Goal: Book appointment/travel/reservation

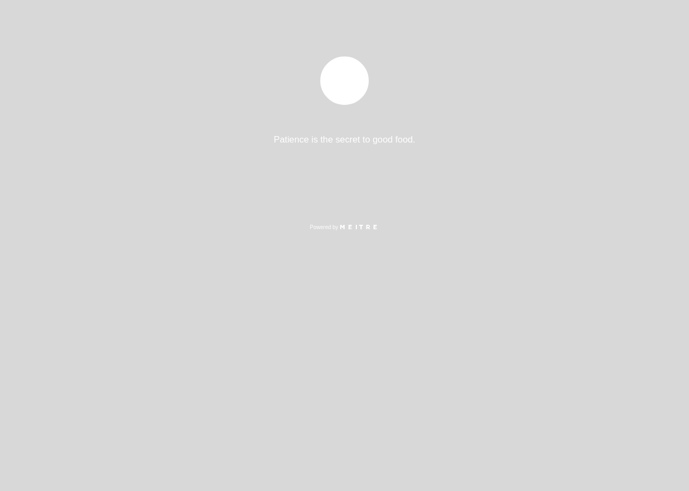
select select "es"
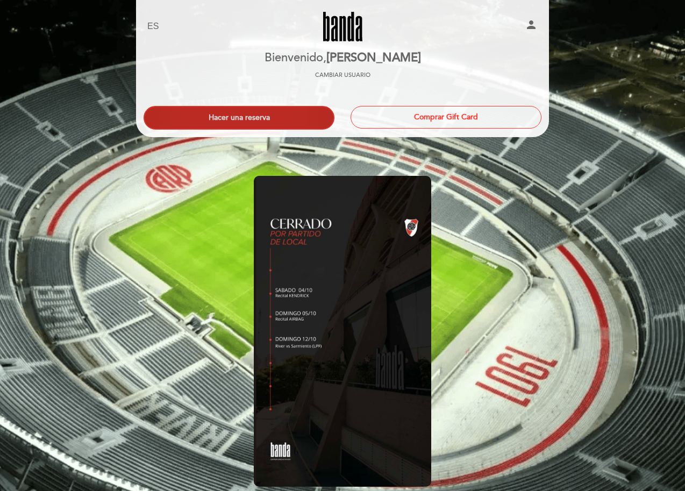
click at [220, 117] on button "Hacer una reserva" at bounding box center [239, 118] width 191 height 24
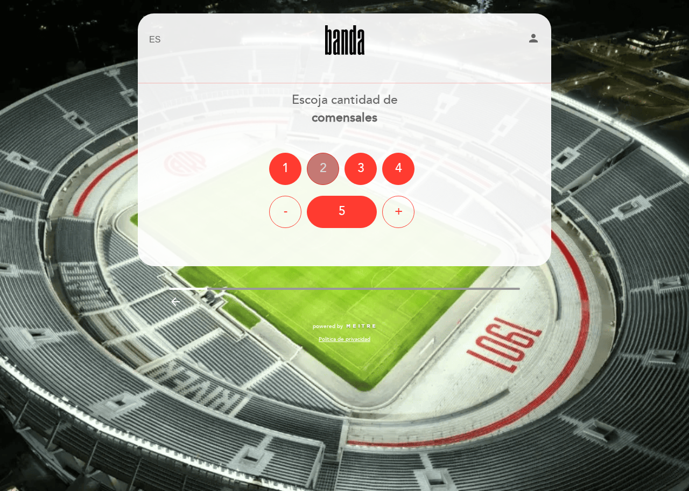
click at [322, 168] on div "2" at bounding box center [323, 169] width 32 height 32
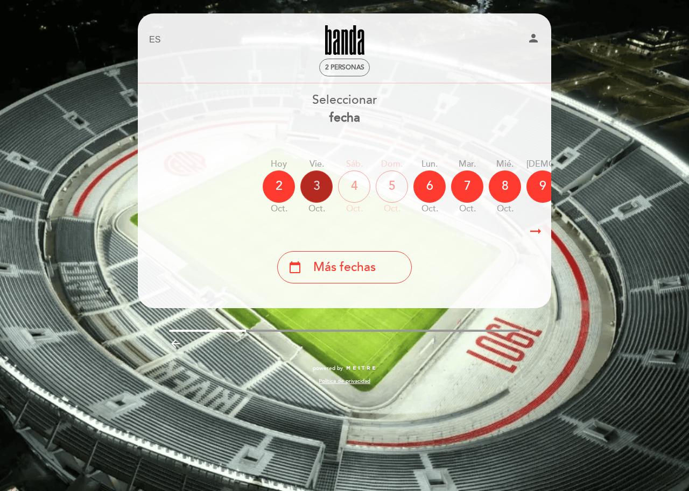
click at [312, 186] on div "3" at bounding box center [316, 187] width 32 height 32
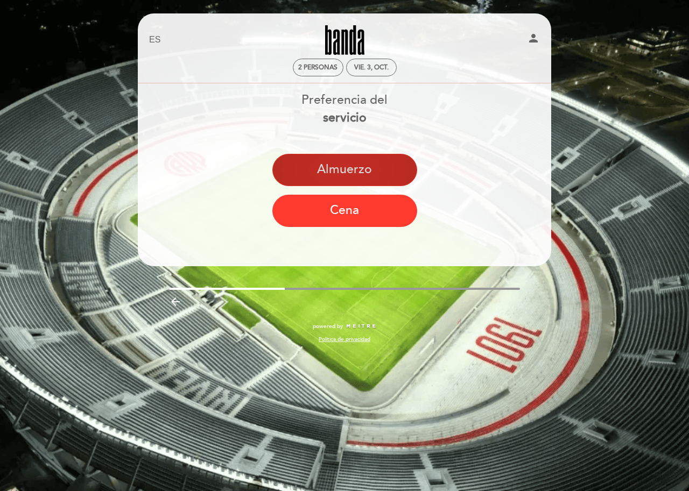
click at [348, 170] on button "Almuerzo" at bounding box center [344, 170] width 145 height 32
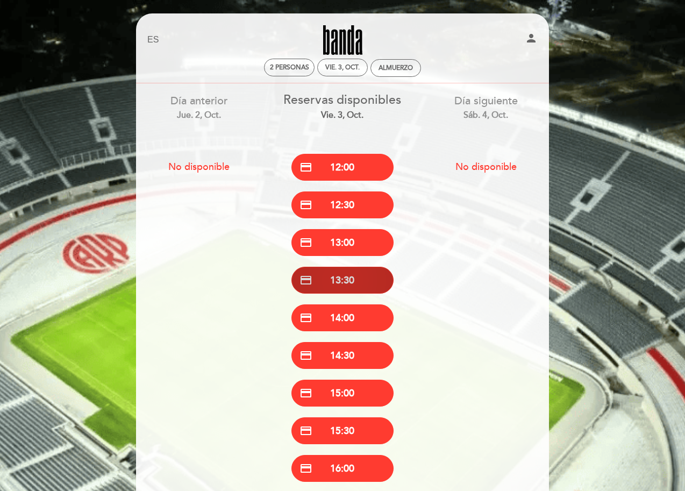
click at [364, 279] on button "credit_card 13:30" at bounding box center [343, 280] width 102 height 27
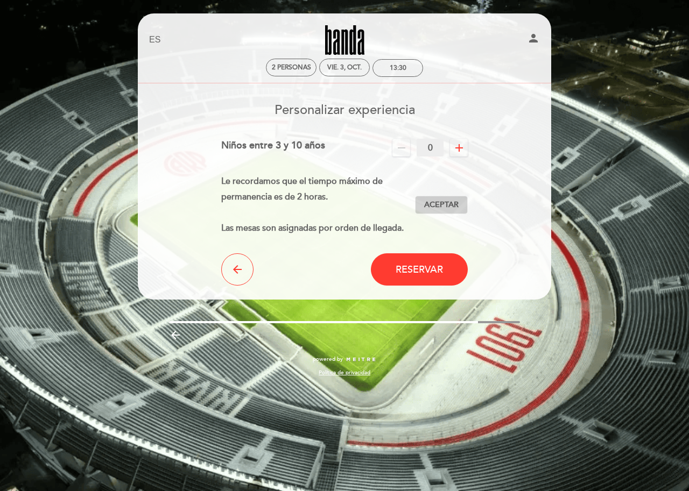
click at [445, 202] on span "Aceptar" at bounding box center [441, 205] width 34 height 11
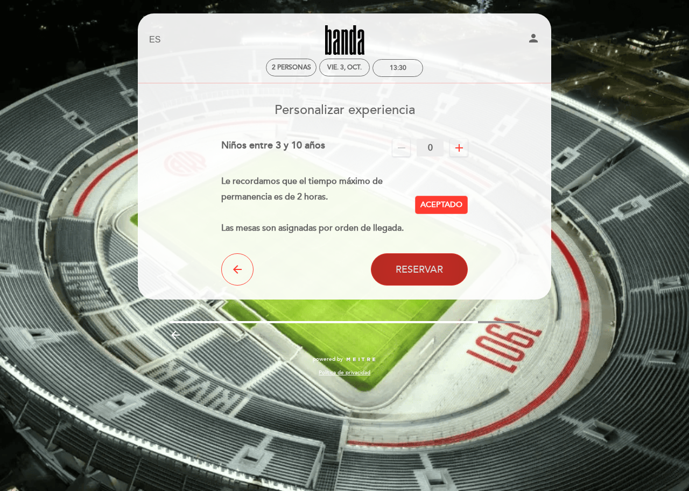
click at [421, 267] on span "Reservar" at bounding box center [418, 270] width 47 height 12
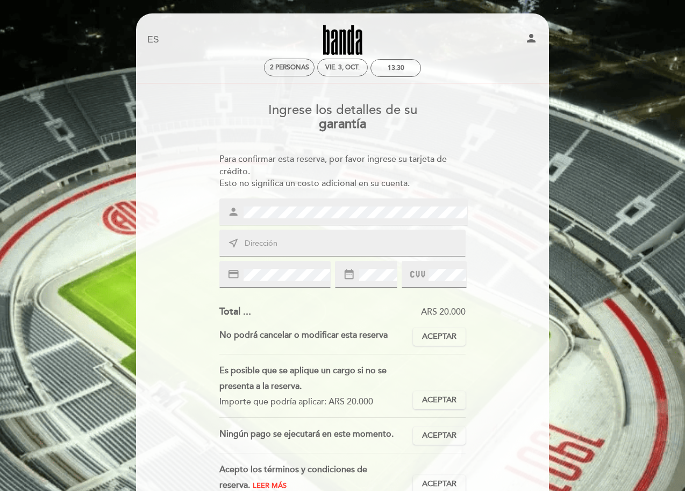
click at [249, 242] on input "text" at bounding box center [356, 244] width 224 height 12
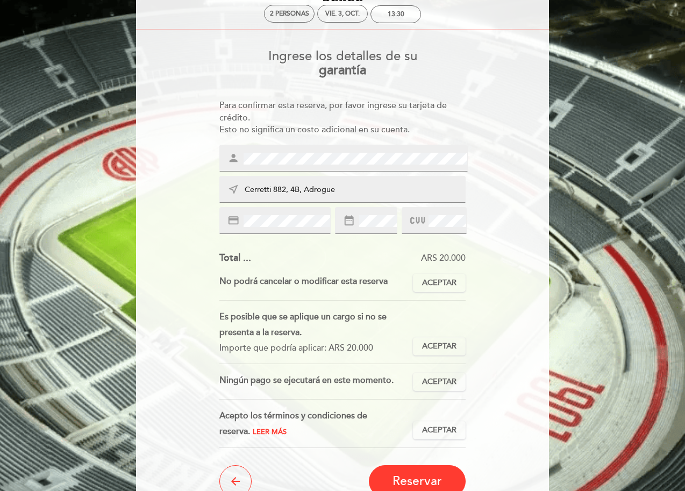
type input "Cerretti 882, 4B, Adrogue"
click at [231, 224] on icon "credit_card" at bounding box center [234, 221] width 12 height 12
click at [233, 218] on icon "credit_card" at bounding box center [234, 221] width 12 height 12
click at [439, 278] on span "Aceptar" at bounding box center [439, 283] width 34 height 11
click at [438, 348] on span "Aceptar" at bounding box center [439, 346] width 34 height 11
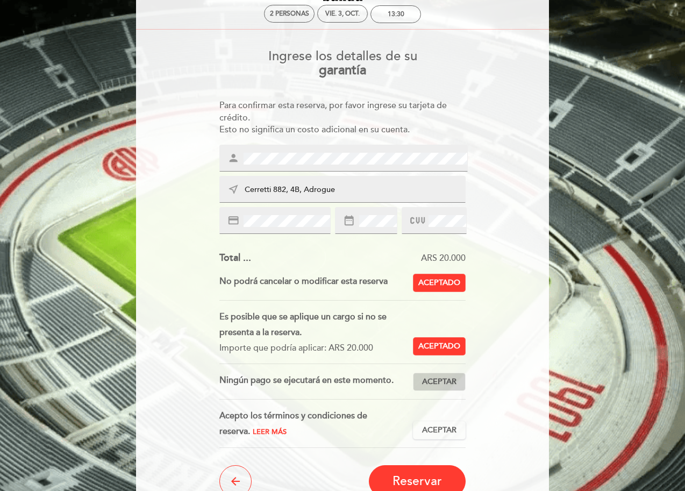
click at [450, 377] on span "Aceptar" at bounding box center [439, 382] width 34 height 11
click at [438, 425] on span "Aceptar" at bounding box center [439, 430] width 34 height 11
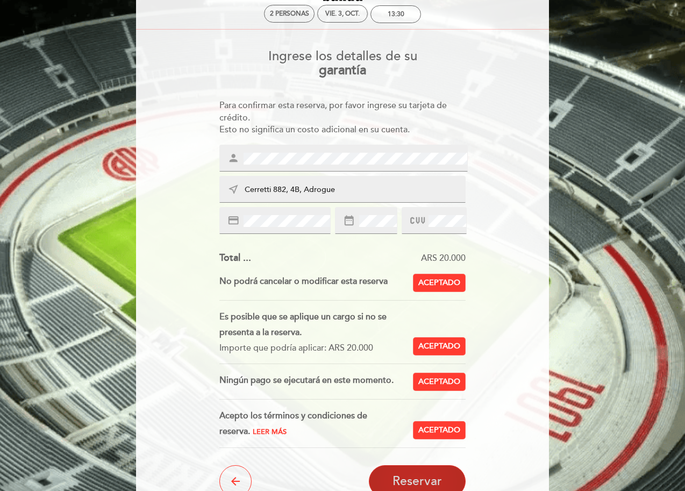
click at [424, 479] on span "Reservar" at bounding box center [417, 481] width 49 height 15
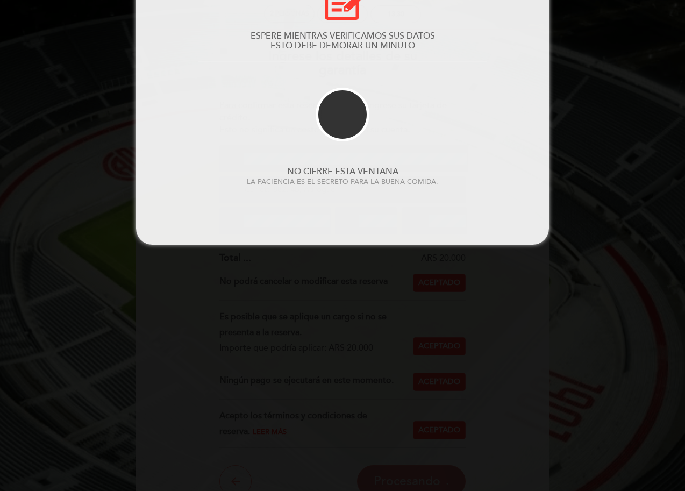
scroll to position [0, 0]
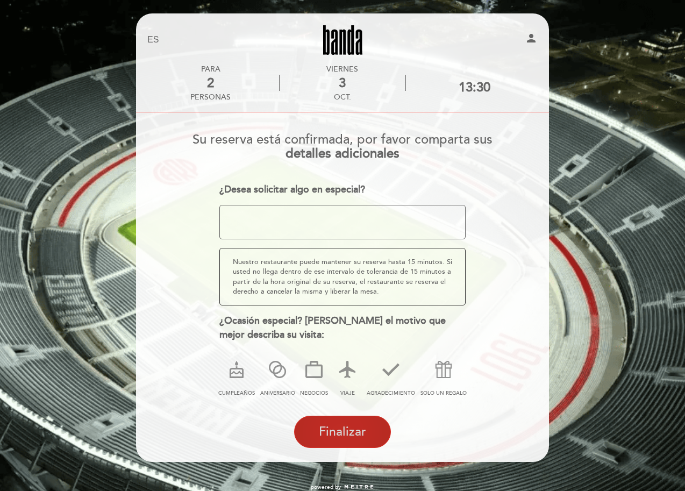
click at [346, 427] on span "Finalizar" at bounding box center [342, 431] width 47 height 15
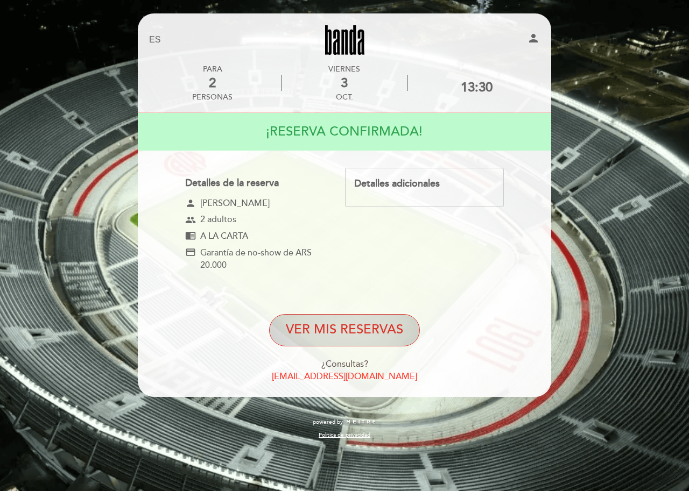
click at [329, 327] on button "VER MIS RESERVAS" at bounding box center [344, 330] width 151 height 32
select select "es"
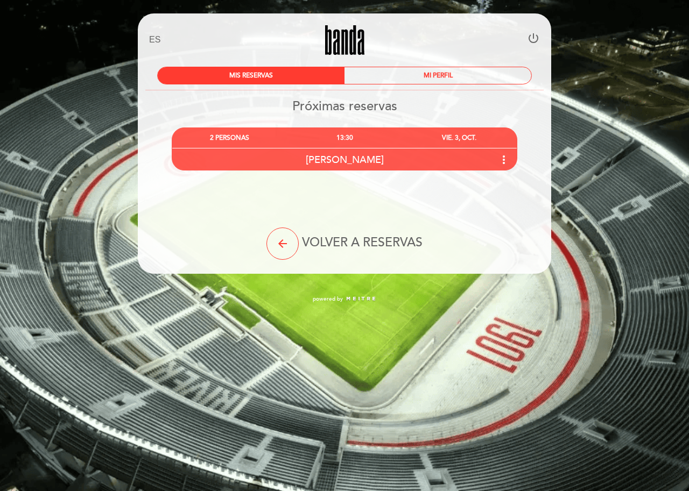
click at [534, 38] on icon "power_settings_new" at bounding box center [533, 38] width 13 height 13
select select "es"
